Goal: Task Accomplishment & Management: Manage account settings

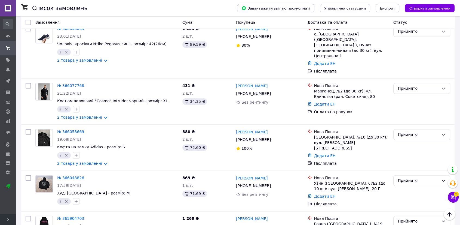
scroll to position [602, 0]
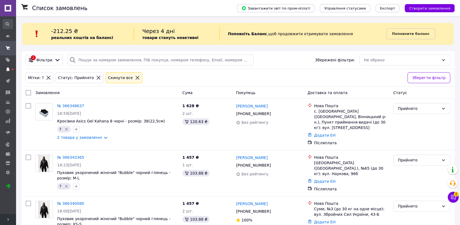
click at [6, 68] on icon at bounding box center [8, 69] width 4 height 4
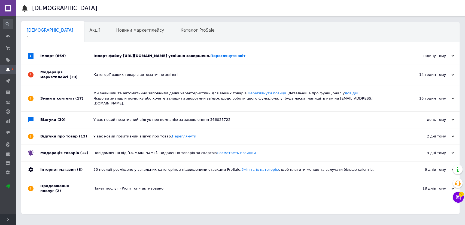
click at [92, 59] on div "Імпорт (664)" at bounding box center [66, 56] width 53 height 16
click at [82, 58] on div "Імпорт (664)" at bounding box center [66, 56] width 53 height 16
click at [63, 76] on div "Модерація маркетплейсі (39)" at bounding box center [66, 74] width 53 height 21
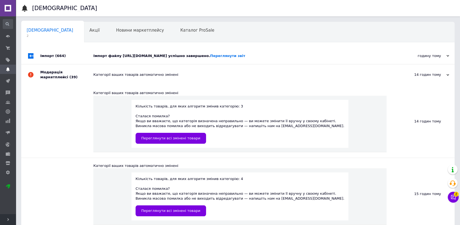
click at [63, 76] on div "Модерація маркетплейсі (39)" at bounding box center [66, 74] width 53 height 21
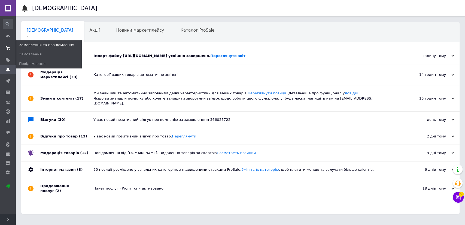
click at [13, 47] on span at bounding box center [8, 48] width 16 height 10
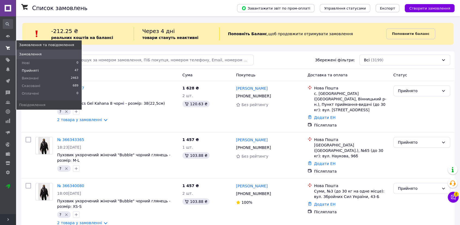
click at [27, 68] on span "Прийняті" at bounding box center [30, 70] width 17 height 5
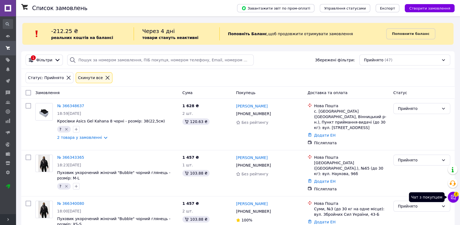
click at [453, 196] on icon at bounding box center [453, 197] width 5 height 5
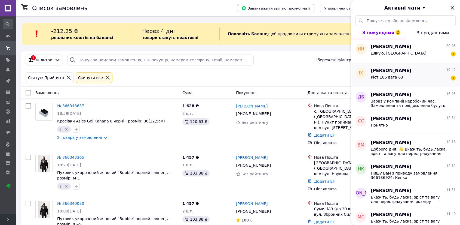
click at [369, 77] on div "ІХ" at bounding box center [361, 75] width 20 height 24
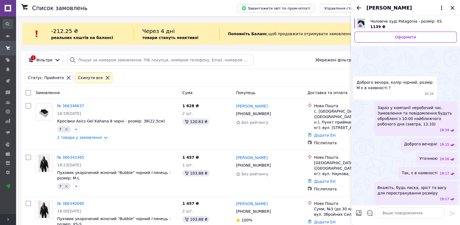
scroll to position [26, 0]
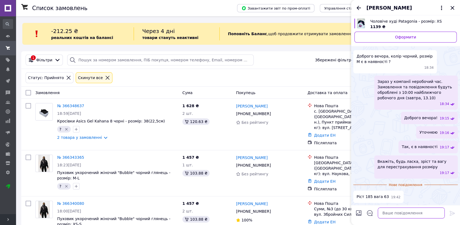
click at [404, 217] on textarea at bounding box center [411, 212] width 67 height 11
type textarea "И"
type textarea "Так, М розмір по суті має підійти"
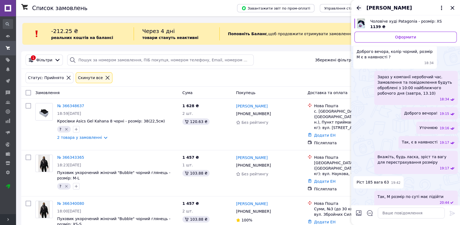
click at [359, 6] on icon "Назад" at bounding box center [359, 8] width 7 height 7
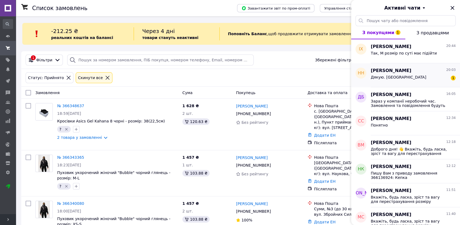
click at [404, 76] on div "Дякую. Чекаю 1" at bounding box center [413, 78] width 85 height 9
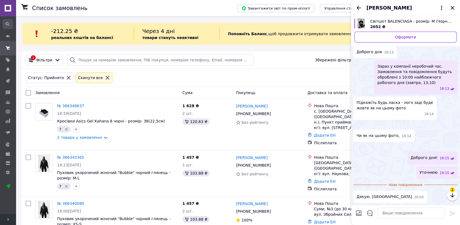
scroll to position [302, 0]
click at [438, 7] on button "Наталия Нестеренко" at bounding box center [406, 7] width 78 height 7
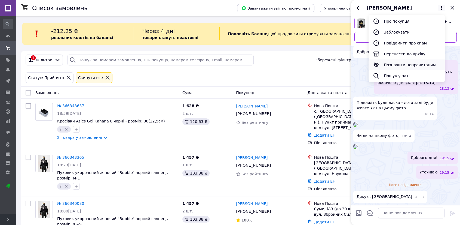
click at [400, 63] on button "Позначити непрочитаним" at bounding box center [407, 64] width 76 height 11
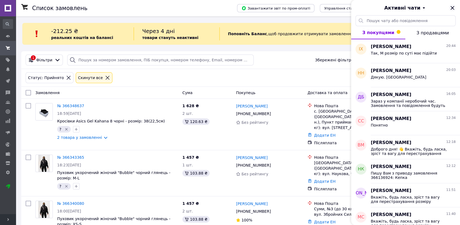
click at [453, 8] on icon "Закрити" at bounding box center [453, 8] width 4 height 4
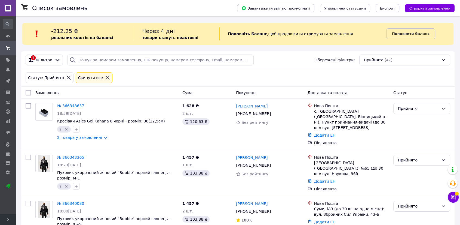
click at [372, 58] on div "Прийнято (47)" at bounding box center [405, 59] width 91 height 11
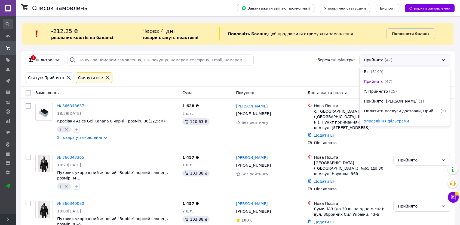
click at [382, 89] on span "?, Прийнято" at bounding box center [376, 91] width 24 height 5
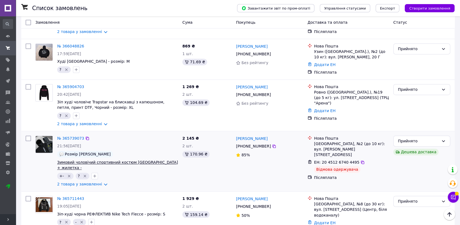
scroll to position [814, 0]
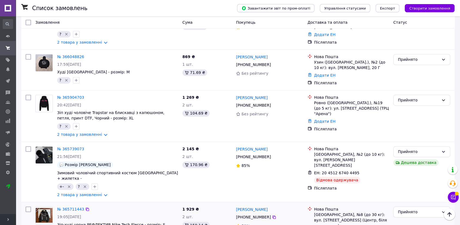
click at [41, 208] on img at bounding box center [44, 215] width 17 height 15
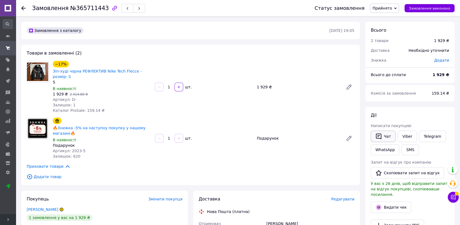
click at [377, 133] on icon "button" at bounding box center [379, 136] width 7 height 7
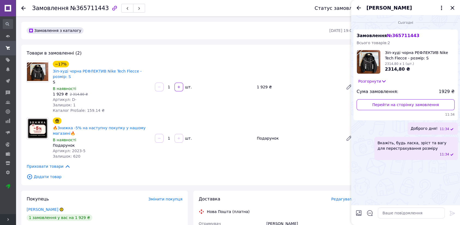
click at [453, 7] on icon "Закрити" at bounding box center [452, 8] width 7 height 7
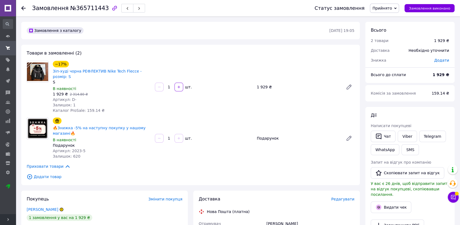
click at [23, 7] on icon at bounding box center [23, 8] width 4 height 4
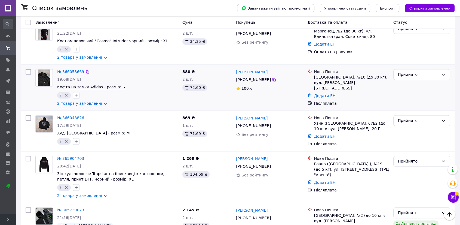
scroll to position [753, 0]
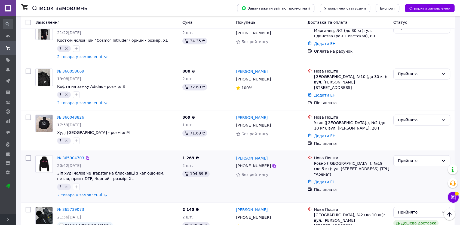
click at [41, 155] on img at bounding box center [44, 163] width 16 height 17
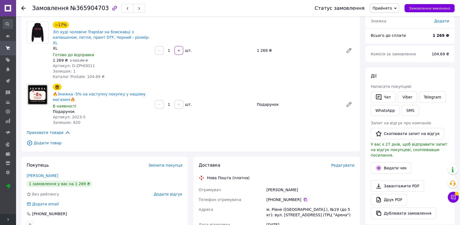
scroll to position [33, 0]
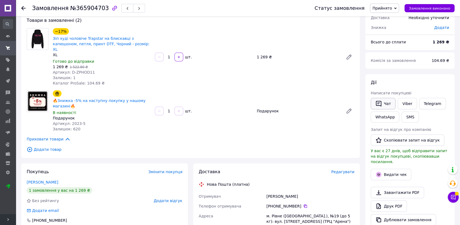
click at [388, 108] on button "Чат" at bounding box center [383, 103] width 25 height 11
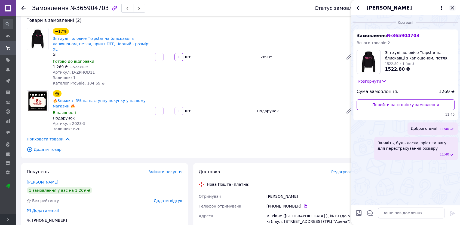
click at [451, 6] on icon "Закрити" at bounding box center [452, 8] width 7 height 7
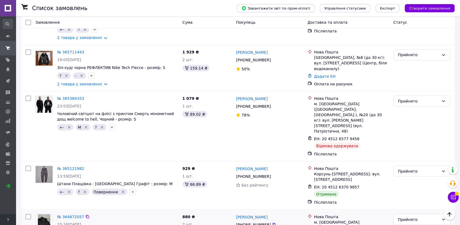
scroll to position [905, 0]
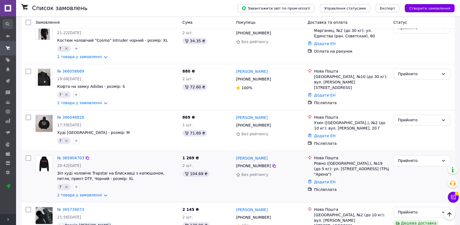
click at [47, 155] on img at bounding box center [44, 163] width 16 height 17
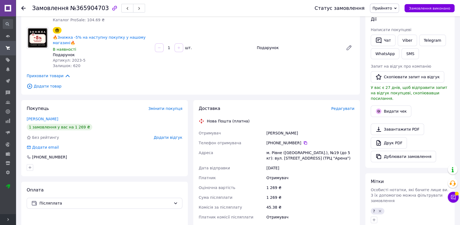
scroll to position [63, 0]
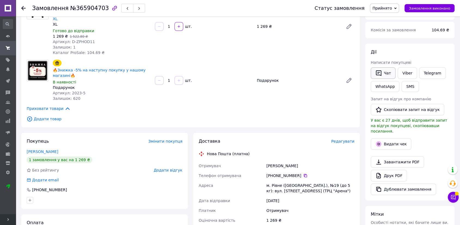
click at [380, 68] on button "Чат" at bounding box center [383, 72] width 25 height 11
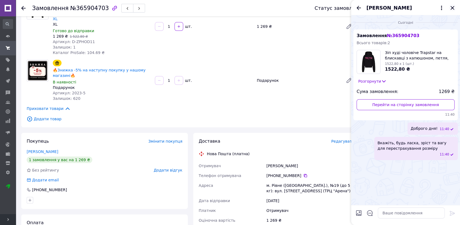
click at [452, 5] on icon "Закрити" at bounding box center [452, 8] width 7 height 7
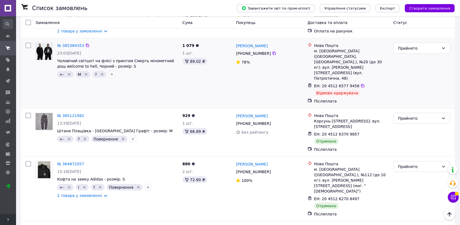
scroll to position [965, 0]
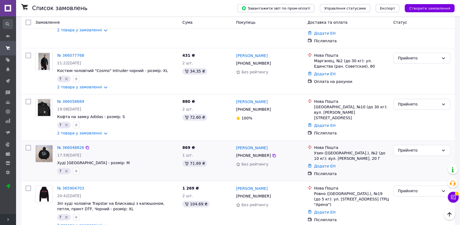
click at [48, 145] on img at bounding box center [44, 153] width 17 height 17
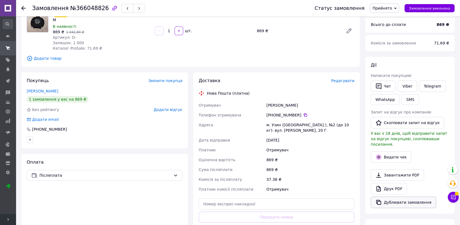
scroll to position [50, 0]
click at [380, 84] on icon "button" at bounding box center [379, 86] width 7 height 7
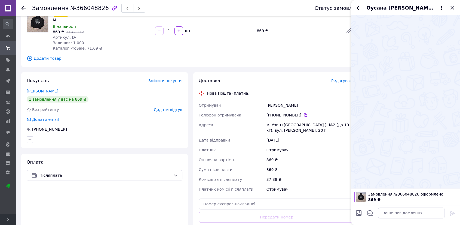
drag, startPoint x: 451, startPoint y: 6, endPoint x: 452, endPoint y: 9, distance: 2.9
click at [451, 6] on icon "Закрити" at bounding box center [453, 8] width 4 height 4
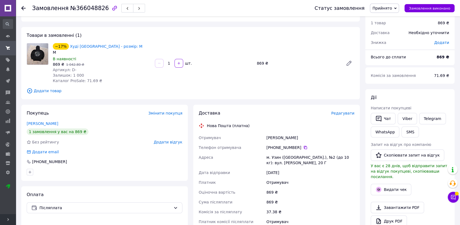
scroll to position [0, 0]
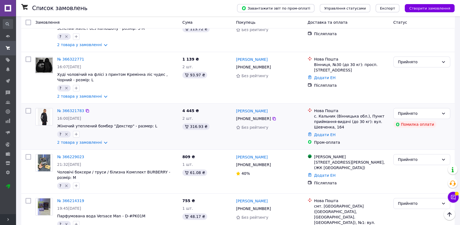
scroll to position [272, 0]
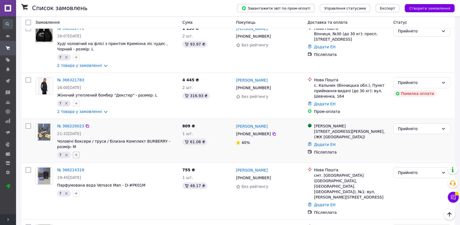
click at [74, 153] on icon "button" at bounding box center [76, 155] width 4 height 4
click at [75, 177] on li "-" at bounding box center [106, 181] width 67 height 8
checkbox input "true"
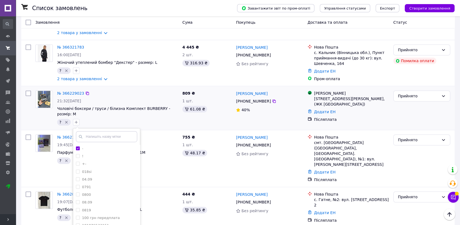
scroll to position [333, 0]
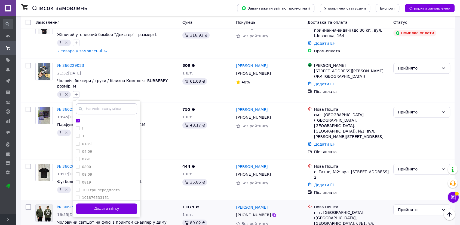
click at [106, 203] on button "Додати мітку" at bounding box center [106, 208] width 61 height 11
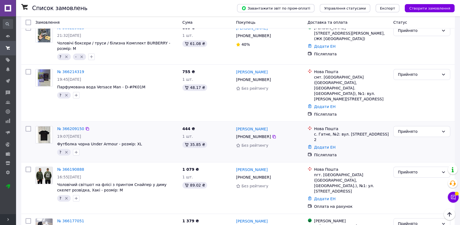
scroll to position [360, 0]
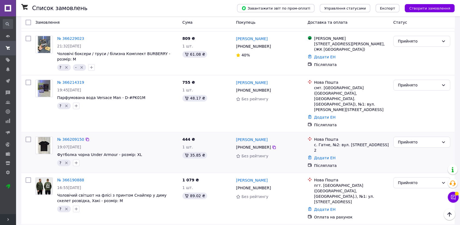
click at [47, 137] on img at bounding box center [44, 145] width 13 height 17
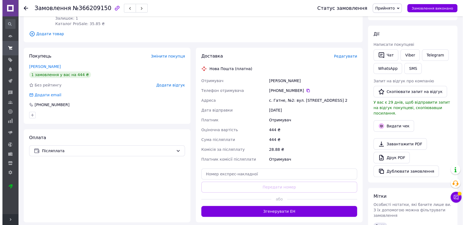
scroll to position [80, 0]
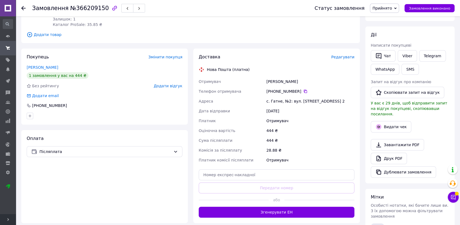
click at [347, 55] on span "Редагувати" at bounding box center [342, 57] width 23 height 4
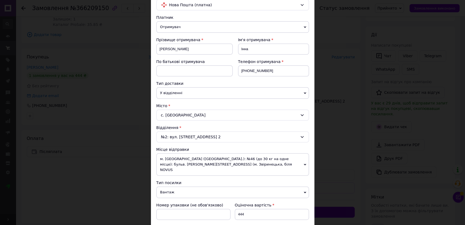
scroll to position [60, 0]
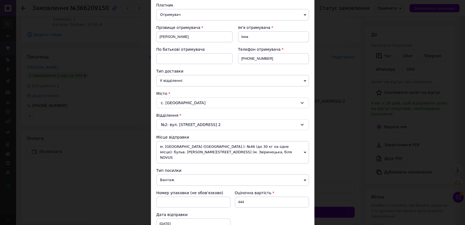
click at [210, 124] on div "№2: вул. Київська, 2-В, корп. 2" at bounding box center [232, 124] width 153 height 11
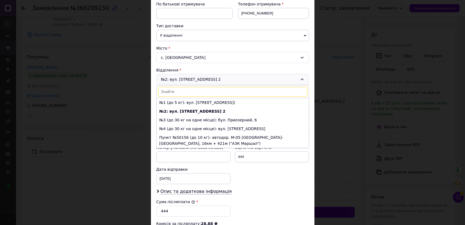
scroll to position [121, 0]
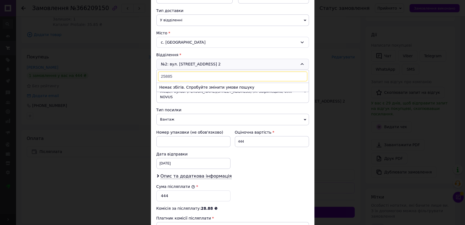
type input "25885"
click at [181, 43] on div "с. Гатне" at bounding box center [232, 42] width 153 height 11
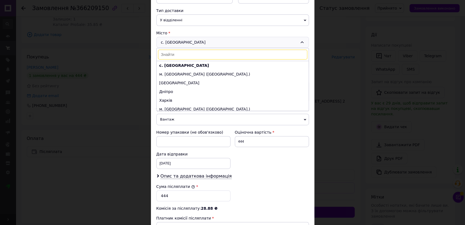
type input "е"
type input "н"
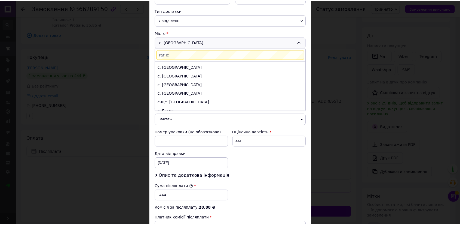
scroll to position [0, 0]
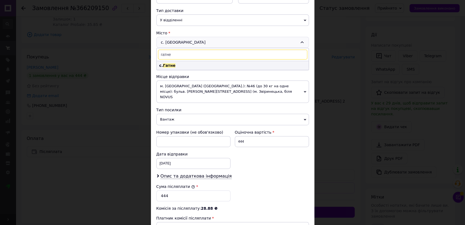
type input "гатне"
click at [181, 64] on li "с. Гатне" at bounding box center [233, 65] width 152 height 9
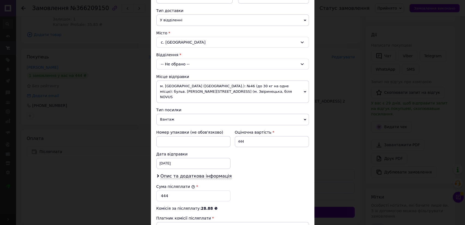
click at [181, 64] on div "-- Не обрано --" at bounding box center [232, 64] width 153 height 11
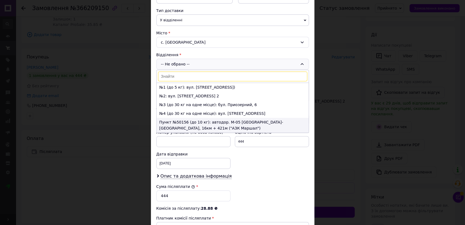
click at [181, 122] on li "Пункт №50156 (до 10 кг): автодор. М-05 Київ-Одеса, 16км + 421м ("АЗК Маршал")" at bounding box center [233, 125] width 152 height 15
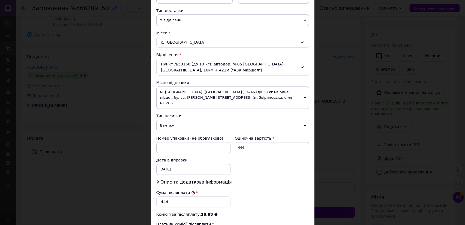
click at [188, 67] on div "Пункт №50156 (до 10 кг): автодор. М-05 Київ-Одеса, 16км + 421м ("АЗК Маршал")" at bounding box center [232, 67] width 153 height 17
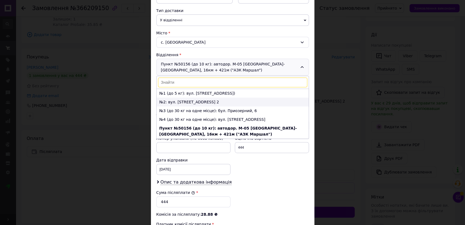
click at [176, 99] on li "№2: вул. Київська, 2-В, корп. 2" at bounding box center [233, 102] width 152 height 9
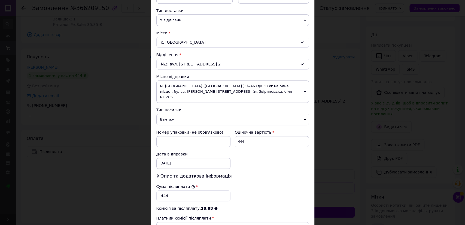
click at [336, 89] on div "× Редагування доставки Спосіб доставки Нова Пошта (платна) Платник Отримувач Ві…" at bounding box center [232, 112] width 465 height 225
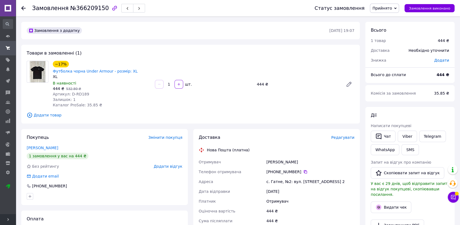
click at [80, 92] on span "Артикул: D-RD189" at bounding box center [71, 94] width 36 height 4
copy span "RD189"
drag, startPoint x: 263, startPoint y: 156, endPoint x: 297, endPoint y: 154, distance: 34.7
click at [297, 157] on div "Отримувач Корсак Інна Телефон отримувача +380 68 302 28 38   Адреса с. Гатне, №…" at bounding box center [277, 201] width 158 height 88
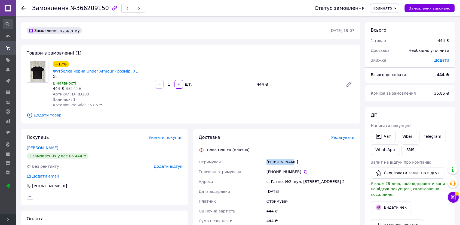
copy div "Отримувач Корсак Інна"
click at [303, 169] on icon at bounding box center [305, 171] width 4 height 4
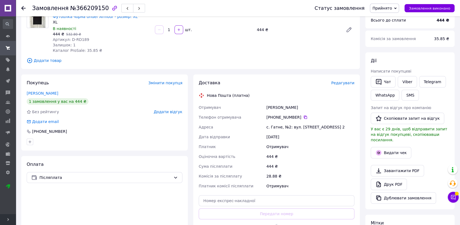
scroll to position [91, 0]
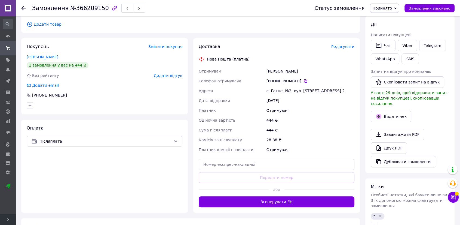
click at [272, 86] on div "с. Гатне, №2: вул. [STREET_ADDRESS] 2" at bounding box center [311, 91] width 90 height 10
copy div "Гатне"
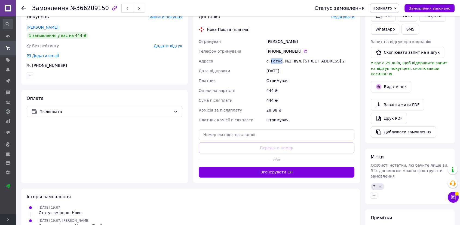
scroll to position [171, 0]
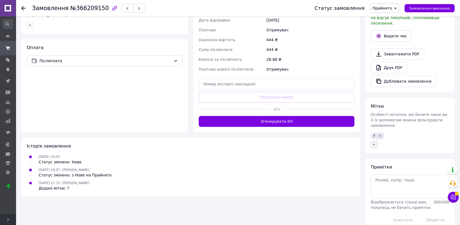
click at [374, 143] on icon "button" at bounding box center [374, 144] width 3 height 3
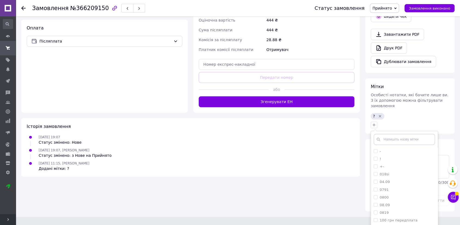
scroll to position [201, 0]
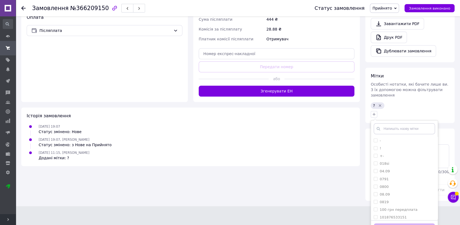
click at [374, 153] on label "+-" at bounding box center [379, 155] width 10 height 5
click at [374, 154] on input "+-" at bounding box center [376, 156] width 4 height 4
checkbox input "true"
click at [401, 223] on button "Додати мітку" at bounding box center [404, 228] width 61 height 11
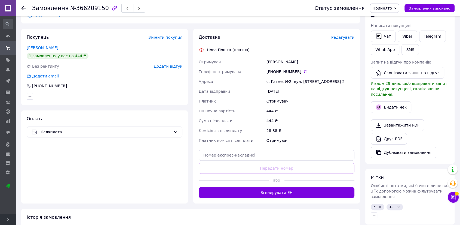
scroll to position [111, 0]
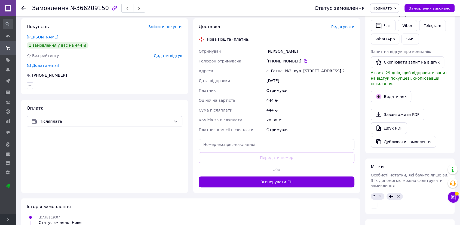
click at [380, 195] on icon "Видалити мітку" at bounding box center [380, 196] width 2 height 2
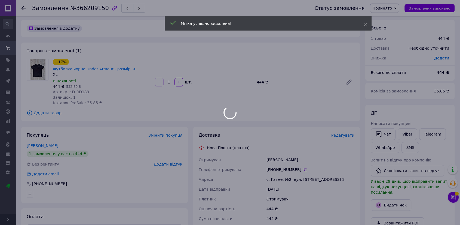
scroll to position [0, 0]
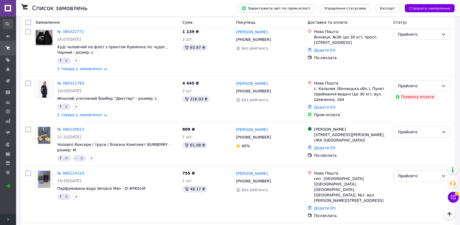
scroll to position [239, 0]
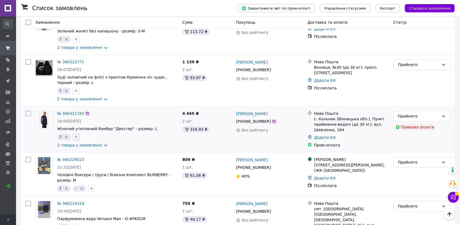
click at [74, 135] on icon "button" at bounding box center [76, 137] width 4 height 4
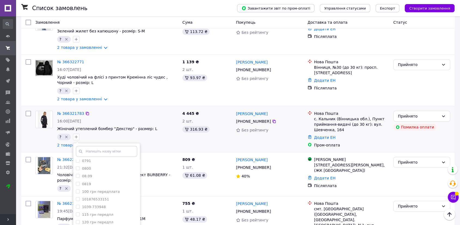
scroll to position [0, 0]
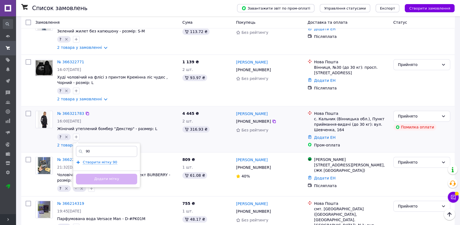
type input "9"
type input "ш"
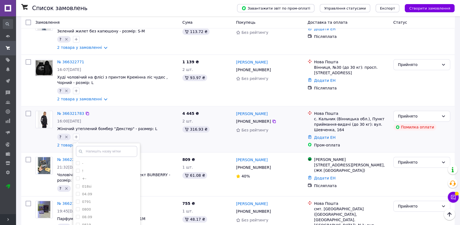
type input "я"
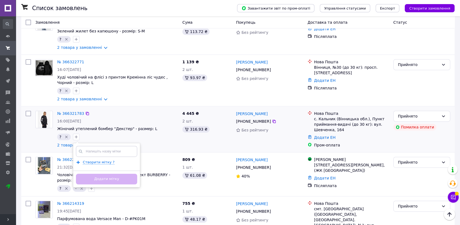
type input "?"
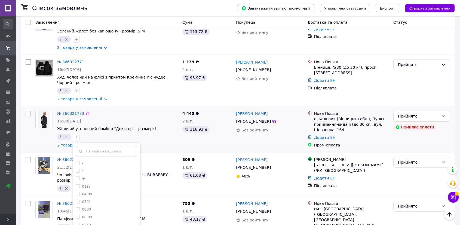
type input "Г"
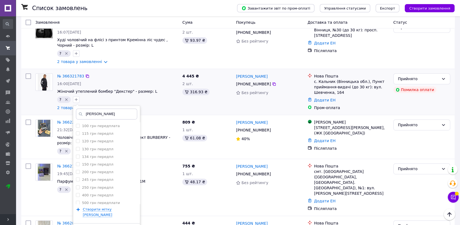
scroll to position [330, 0]
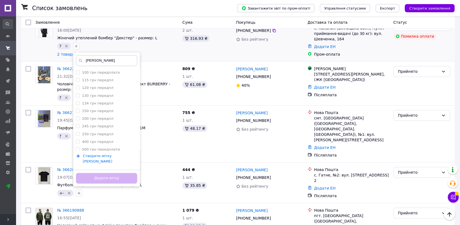
type input "Н"
click at [100, 154] on span "Створити мітку Н" at bounding box center [97, 159] width 29 height 10
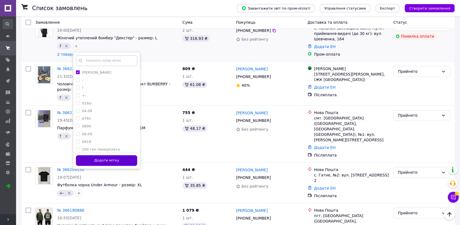
click at [105, 155] on button "Додати мітку" at bounding box center [106, 160] width 61 height 11
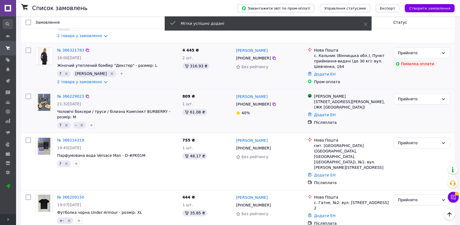
scroll to position [269, 0]
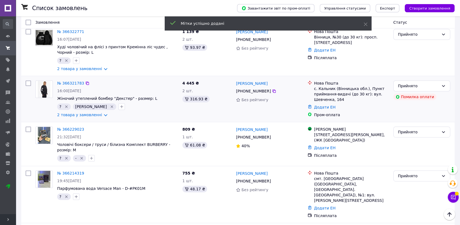
click at [110, 102] on div "?   Н" at bounding box center [117, 106] width 123 height 9
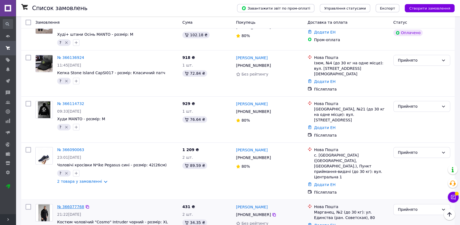
scroll to position [575, 0]
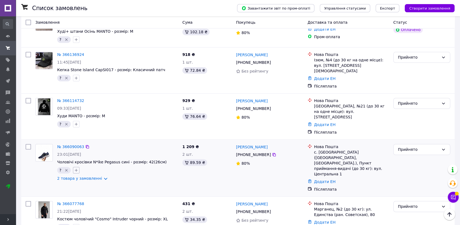
click at [76, 169] on icon "button" at bounding box center [76, 170] width 3 height 3
click at [77, 209] on input "+-" at bounding box center [78, 211] width 4 height 4
checkbox input "true"
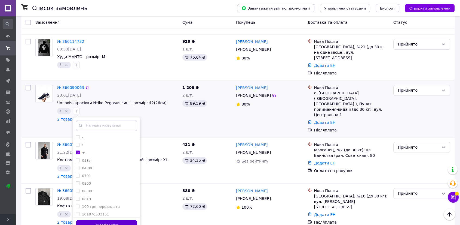
scroll to position [635, 0]
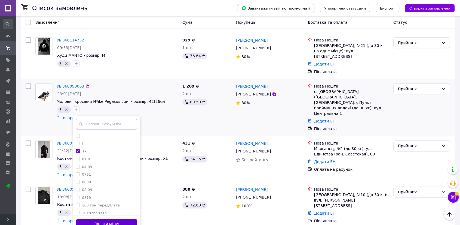
click at [123, 218] on button "Додати мітку" at bounding box center [106, 223] width 61 height 11
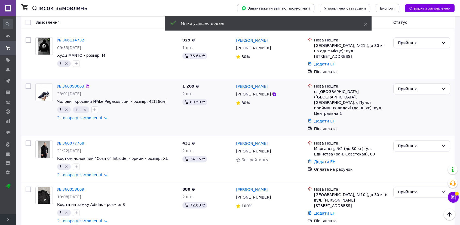
click at [38, 84] on img at bounding box center [44, 92] width 13 height 17
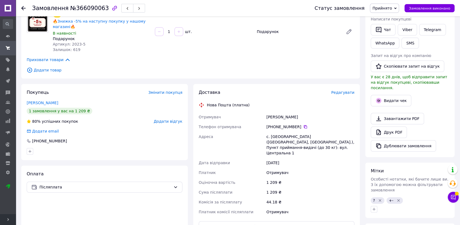
scroll to position [33, 0]
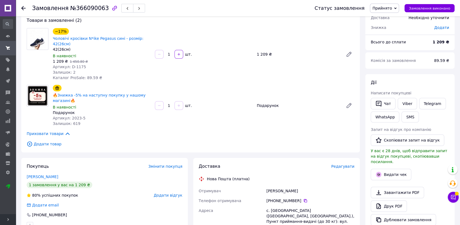
drag, startPoint x: 266, startPoint y: 186, endPoint x: 297, endPoint y: 187, distance: 31.1
click at [297, 187] on div "Музика Георгій" at bounding box center [311, 191] width 90 height 10
copy div "Музика Георгій"
drag, startPoint x: 302, startPoint y: 195, endPoint x: 313, endPoint y: 190, distance: 12.1
click at [303, 198] on icon at bounding box center [305, 200] width 4 height 4
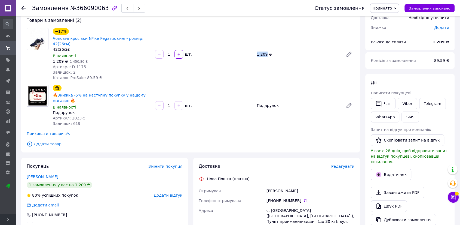
drag, startPoint x: 256, startPoint y: 51, endPoint x: 266, endPoint y: 56, distance: 11.0
click at [266, 56] on div "−17% Чоловічі кросівки N*ike Pegasus сині - розмір: 42(26см) 42(26см) В наявнос…" at bounding box center [204, 54] width 306 height 54
copy div "1 209"
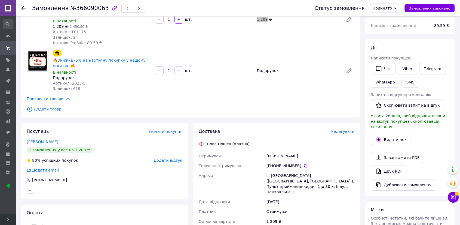
scroll to position [93, 0]
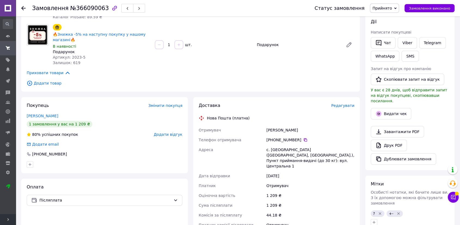
click at [275, 145] on div "с. [GEOGRAPHIC_DATA] ([GEOGRAPHIC_DATA], [GEOGRAPHIC_DATA].), Пункт приймання-в…" at bounding box center [311, 158] width 90 height 26
copy div "Грабарівка"
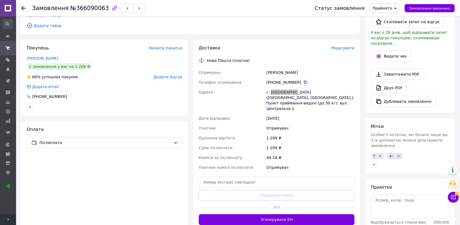
scroll to position [154, 0]
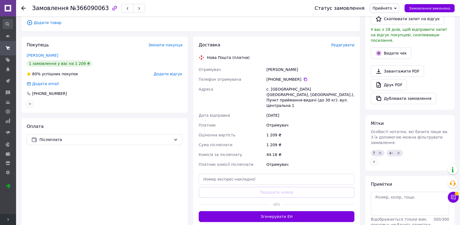
click at [380, 151] on icon "Видалити мітку" at bounding box center [380, 152] width 2 height 2
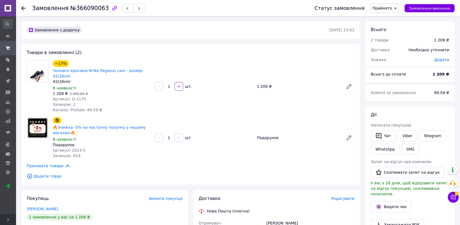
scroll to position [0, 0]
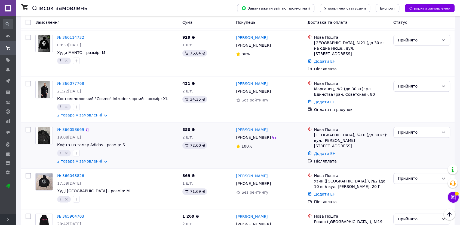
scroll to position [608, 0]
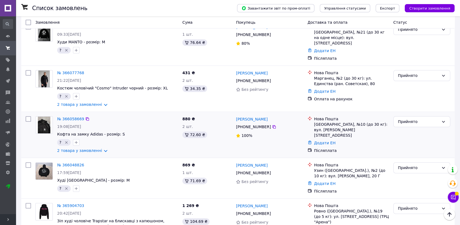
click at [44, 116] on img at bounding box center [44, 124] width 13 height 17
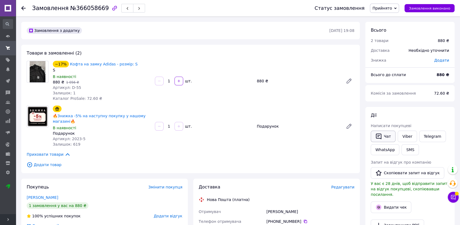
click at [387, 131] on button "Чат" at bounding box center [383, 135] width 25 height 11
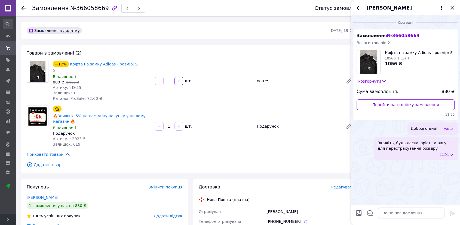
click at [457, 5] on div "Анатолій Каспрук" at bounding box center [405, 7] width 109 height 15
click at [454, 6] on icon "Закрити" at bounding box center [452, 8] width 7 height 7
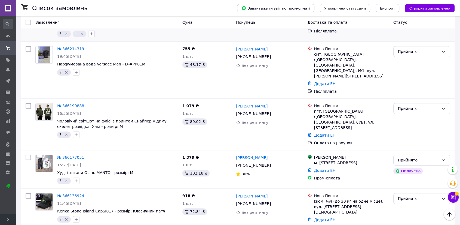
scroll to position [424, 0]
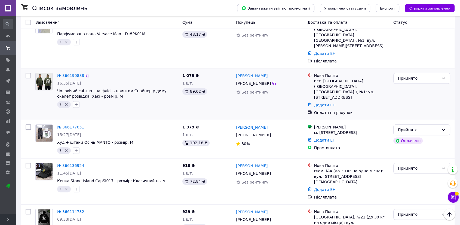
click at [48, 73] on img at bounding box center [44, 81] width 17 height 17
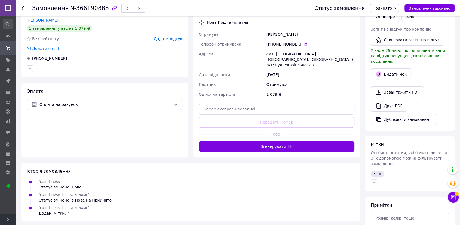
scroll to position [80, 0]
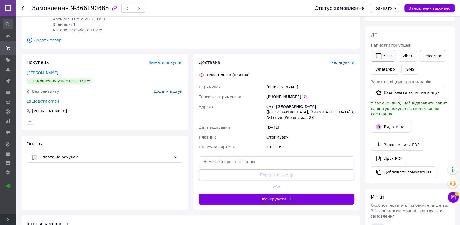
click at [386, 60] on button "Чат" at bounding box center [383, 55] width 25 height 11
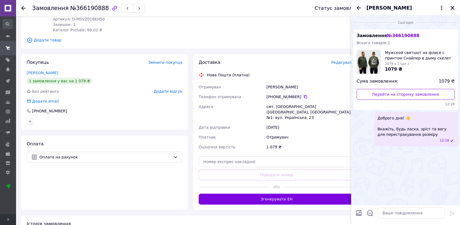
click at [452, 7] on icon "Закрити" at bounding box center [452, 8] width 7 height 7
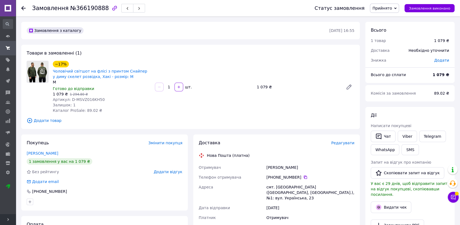
scroll to position [0, 0]
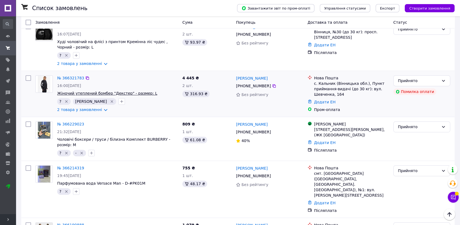
scroll to position [272, 0]
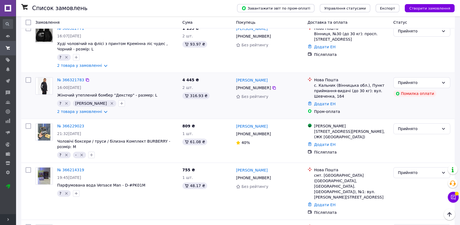
click at [48, 77] on img at bounding box center [44, 85] width 13 height 17
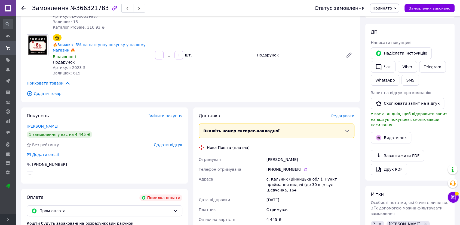
scroll to position [26, 0]
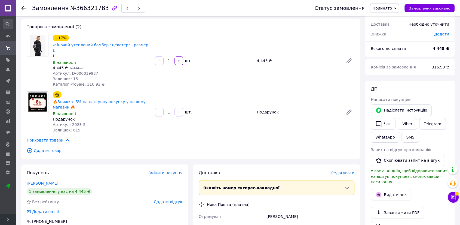
click at [83, 71] on span "Артикул: D-000019987" at bounding box center [75, 73] width 45 height 4
copy span "000019987"
drag, startPoint x: 51, startPoint y: 43, endPoint x: 120, endPoint y: 40, distance: 68.7
click at [120, 40] on div "−17% Жіночий утеплений бомбер "Декстер" - размер: L L В наявності 4 445 ₴   5 3…" at bounding box center [102, 61] width 102 height 54
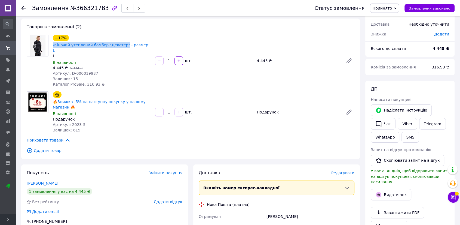
copy link "Жіночий утеплений бомбер "Декстер""
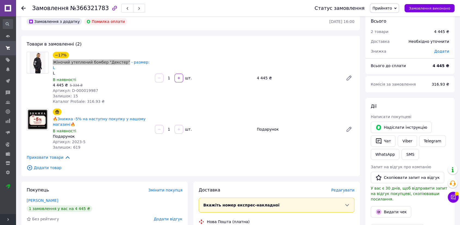
scroll to position [0, 0]
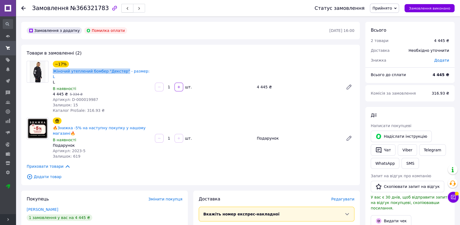
click at [121, 4] on button "button" at bounding box center [127, 8] width 12 height 9
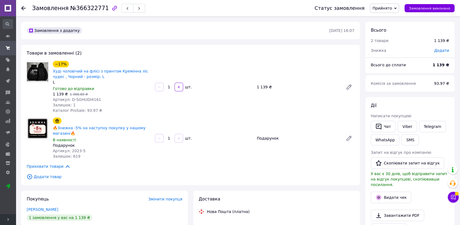
click at [82, 96] on div "1 139 ₴   1 366.80 ₴" at bounding box center [102, 93] width 98 height 5
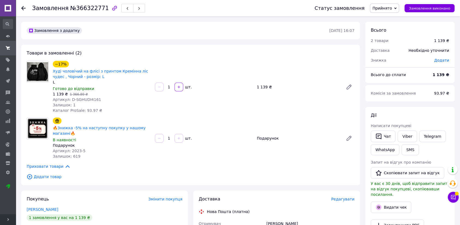
click at [82, 96] on div "1 139 ₴   1 366.80 ₴" at bounding box center [102, 93] width 98 height 5
click at [83, 98] on span "Артикул: D-SGHUDI4161" at bounding box center [77, 99] width 48 height 4
copy span "SGHUDI4161"
click at [126, 7] on icon "button" at bounding box center [127, 8] width 3 height 3
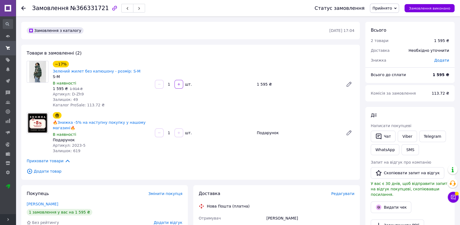
click at [76, 92] on span "Артикул: D-Zh9" at bounding box center [68, 94] width 31 height 4
copy span "Zh9"
click at [121, 11] on button "button" at bounding box center [127, 8] width 12 height 9
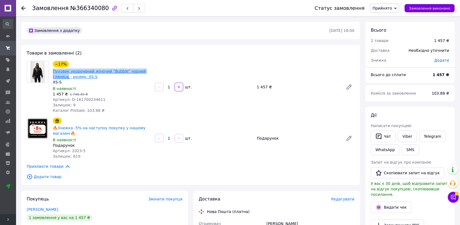
drag, startPoint x: 54, startPoint y: 71, endPoint x: 67, endPoint y: 77, distance: 14.1
click at [67, 77] on div "−17% Пуховик укорочений жіночий "Bubble" чорний глянець - розмір: XS-S XS-S В н…" at bounding box center [102, 87] width 102 height 54
click at [347, 85] on icon at bounding box center [349, 87] width 7 height 7
click at [121, 10] on button "button" at bounding box center [127, 8] width 12 height 9
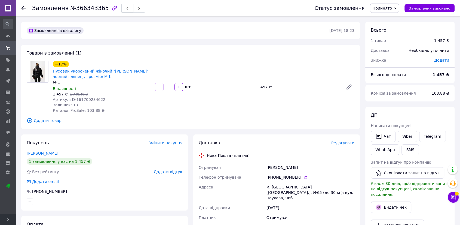
click at [121, 8] on button "button" at bounding box center [127, 8] width 12 height 9
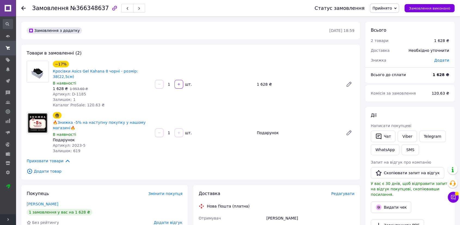
click at [75, 92] on span "Артикул: D-1185" at bounding box center [69, 94] width 33 height 4
drag, startPoint x: 51, startPoint y: 69, endPoint x: 111, endPoint y: 72, distance: 60.6
click at [111, 72] on div "−17% Кросівки Asics Gel Kahana 8 чорні - розмір: 38(22,5см) В наявності 1 628 ₴…" at bounding box center [102, 84] width 102 height 49
